Goal: Contribute content

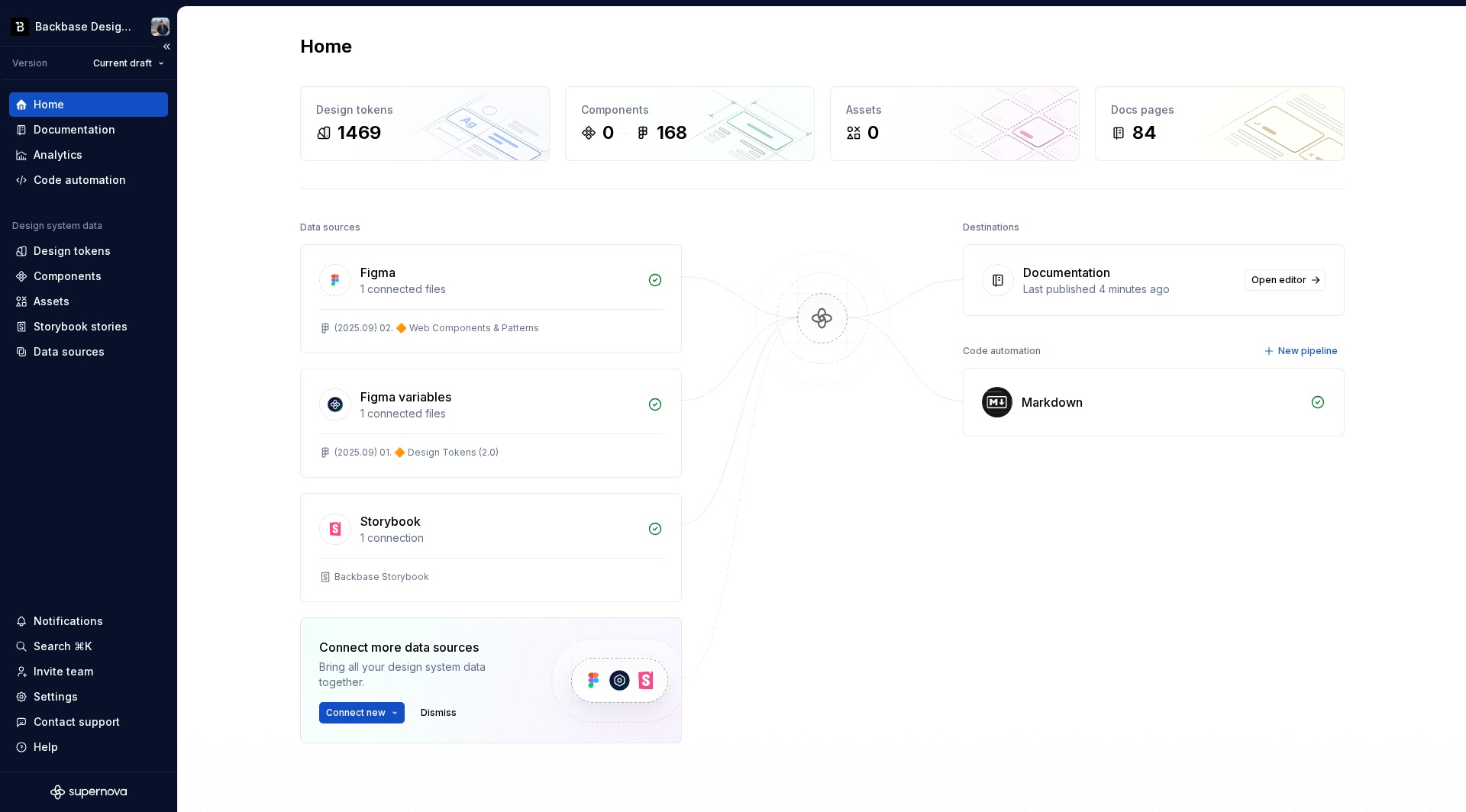
click at [120, 116] on div "Home" at bounding box center [89, 105] width 159 height 24
click at [108, 140] on div "Documentation" at bounding box center [89, 130] width 159 height 24
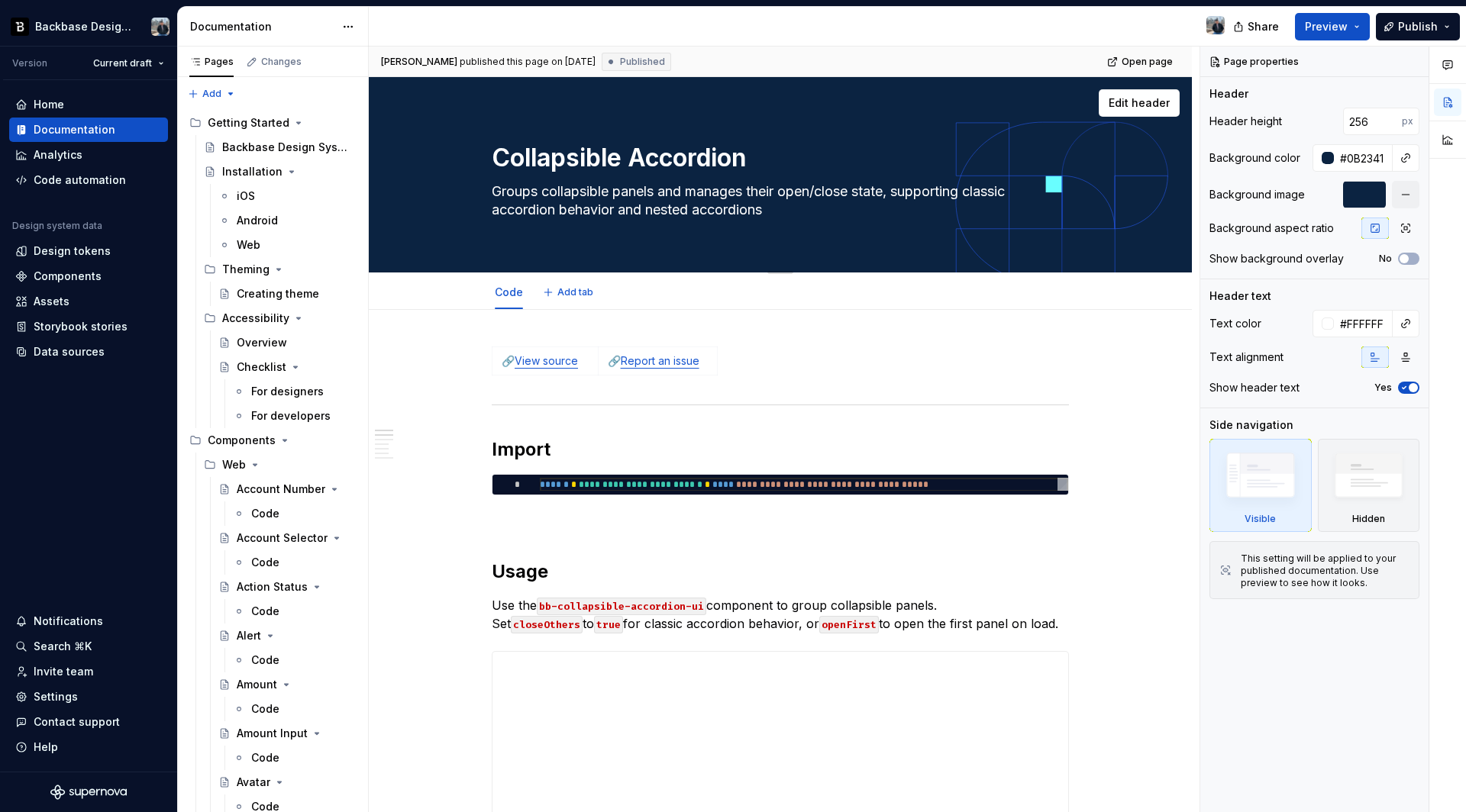
click at [698, 180] on textarea "Groups collapsible panels and manages their open/close state, supporting classi…" at bounding box center [777, 201] width 577 height 43
click at [780, 242] on div "Collapsible Accordion Groups collapsible panels and manages their open/close st…" at bounding box center [780, 175] width 577 height 168
type textarea "*"
